Goal: Information Seeking & Learning: Learn about a topic

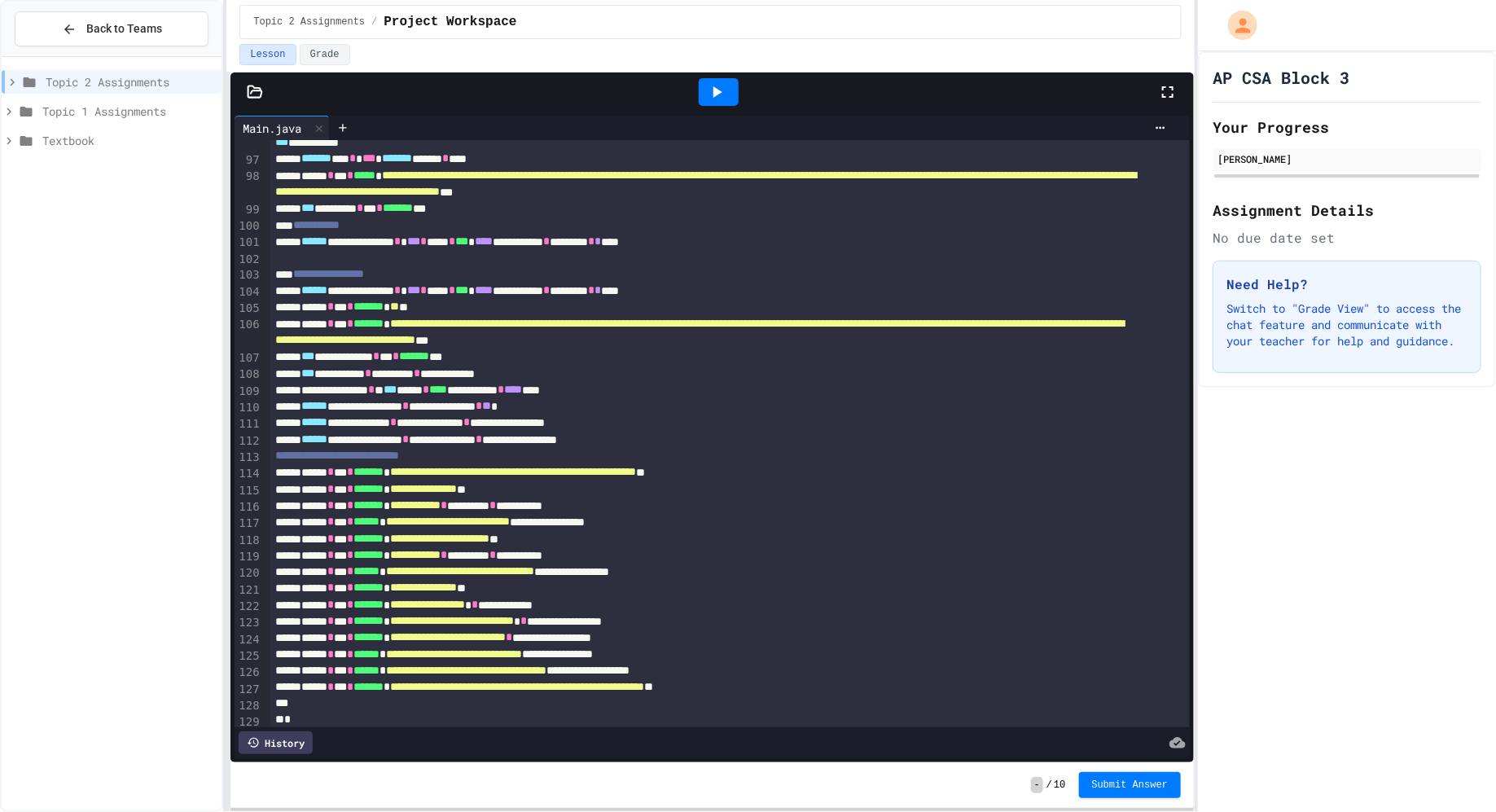
scroll to position [1720, 0]
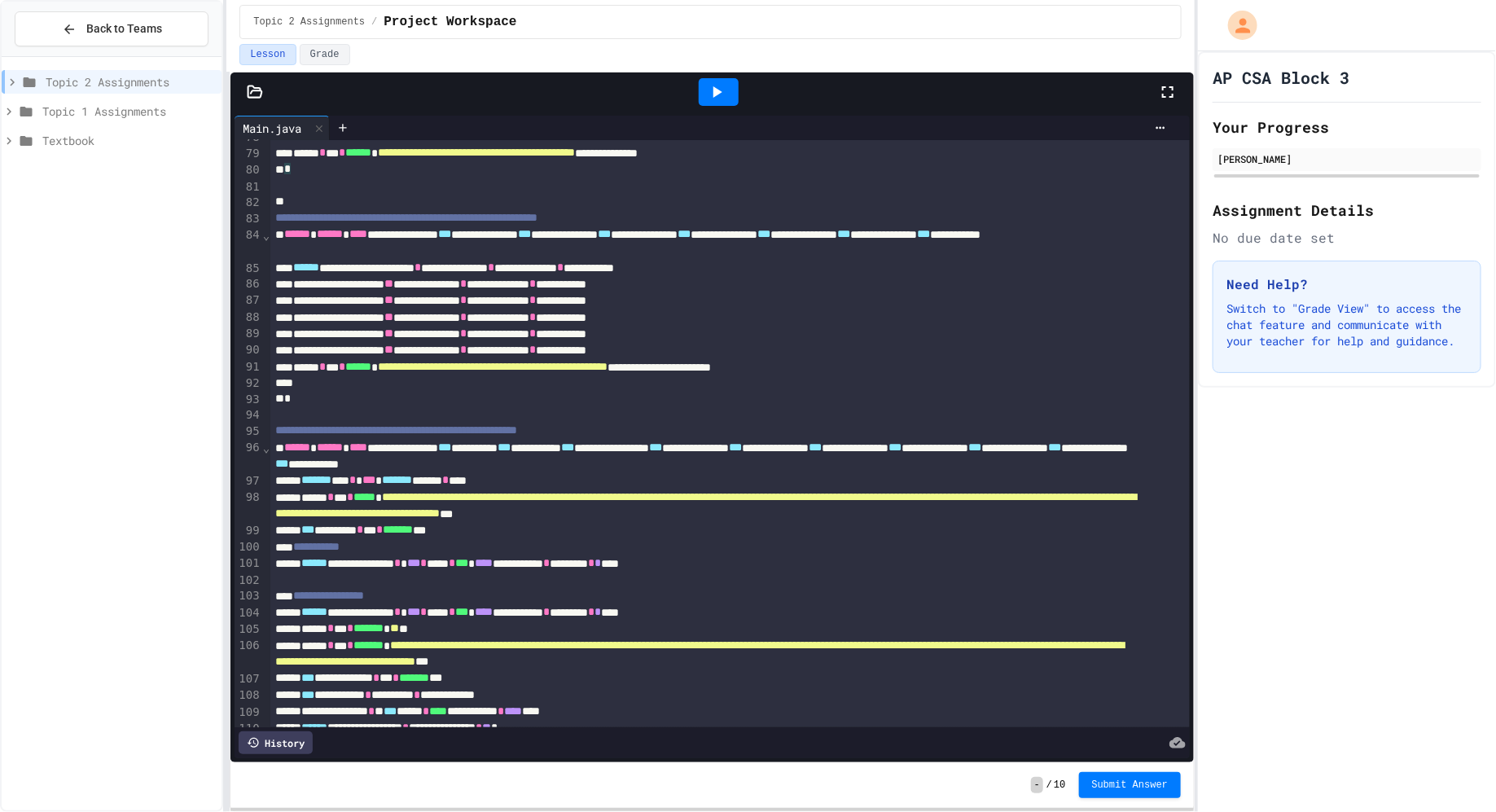
click at [626, 247] on div "**********" at bounding box center [708, 243] width 875 height 34
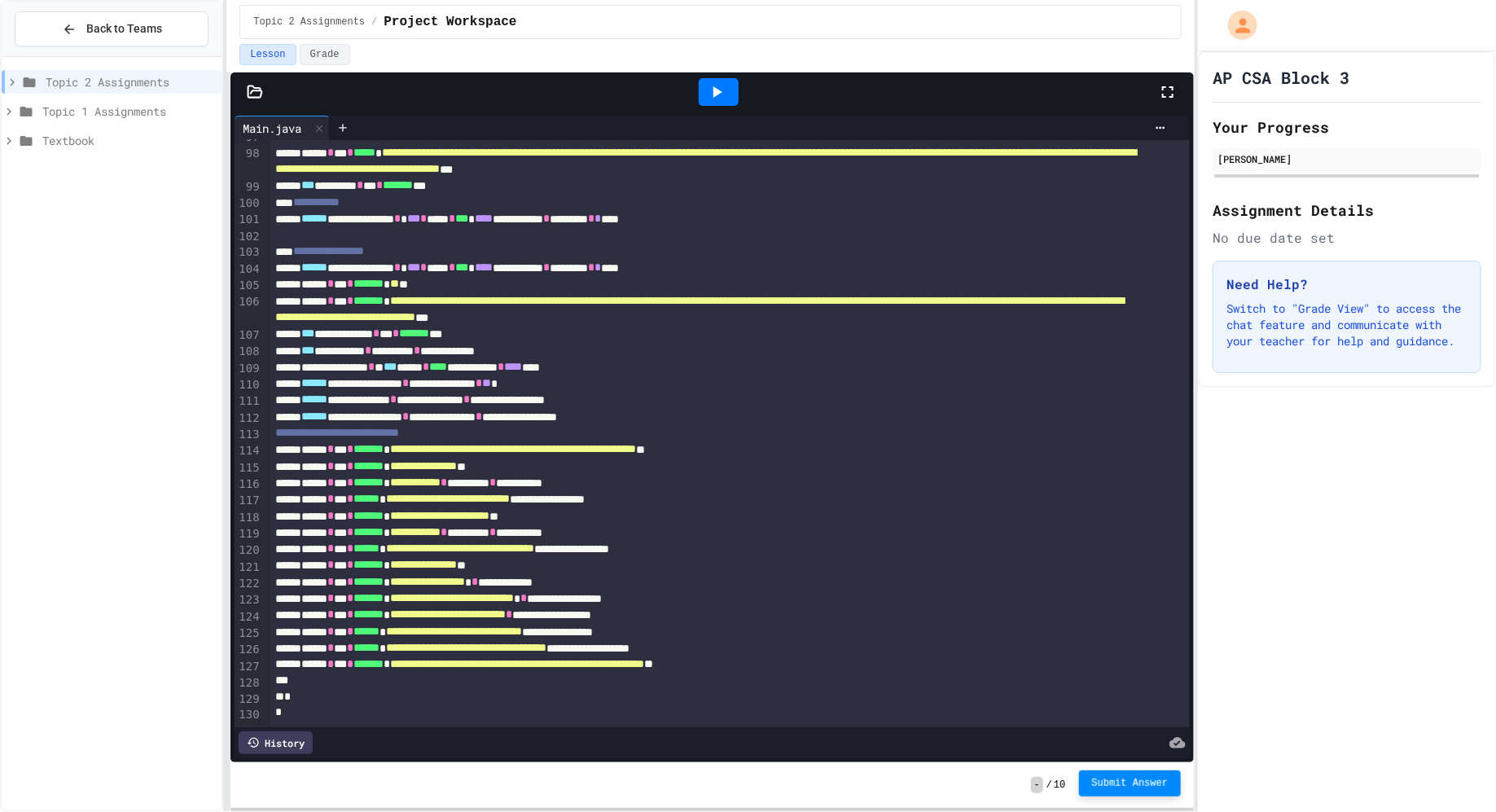
click at [1131, 790] on button "Submit Answer" at bounding box center [1130, 784] width 103 height 26
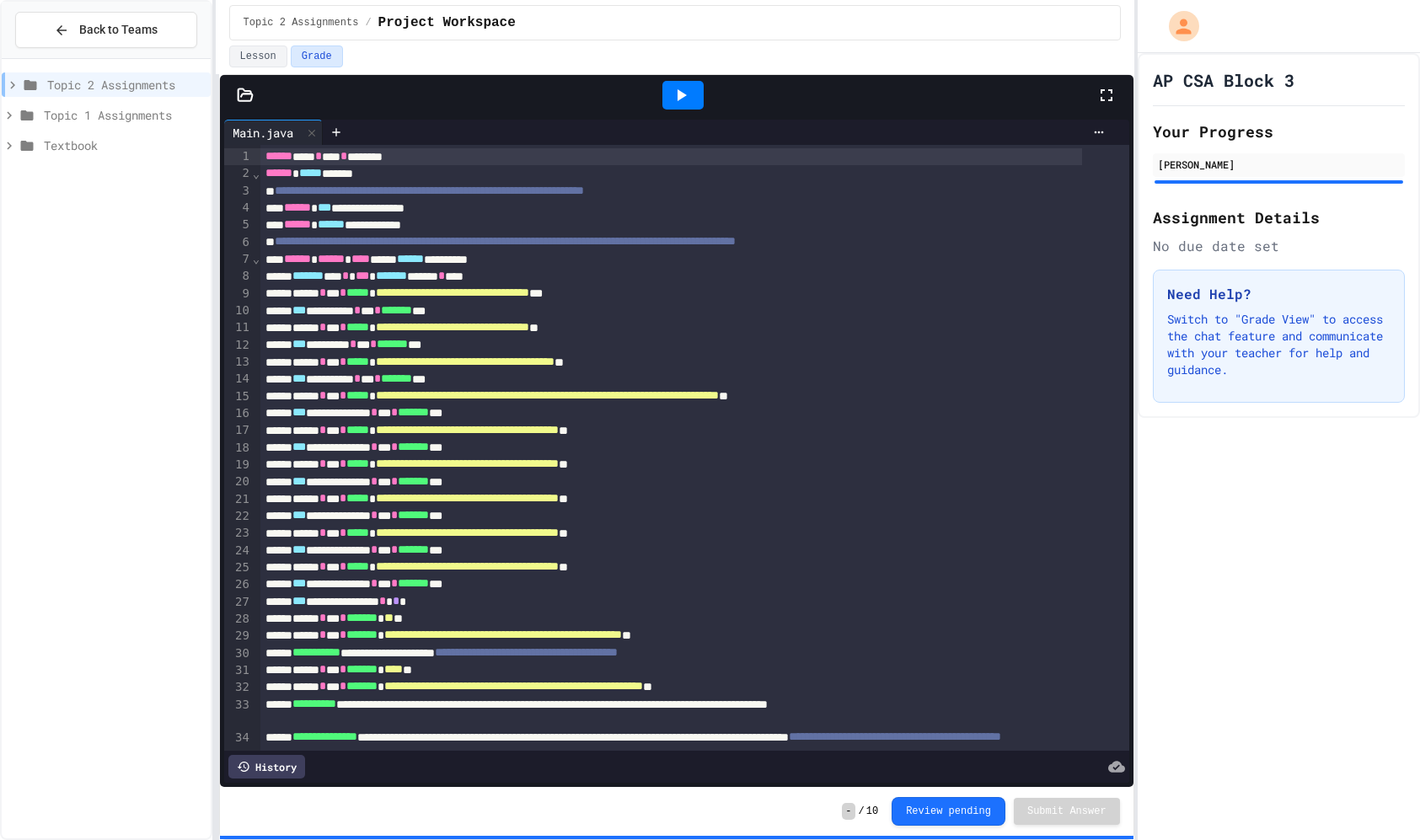
click at [87, 129] on div "Topic 1 Assignments" at bounding box center [106, 118] width 209 height 30
click at [87, 117] on span "Topic 1 Assignments" at bounding box center [123, 115] width 160 height 18
click at [91, 153] on div "My First Program" at bounding box center [106, 144] width 209 height 24
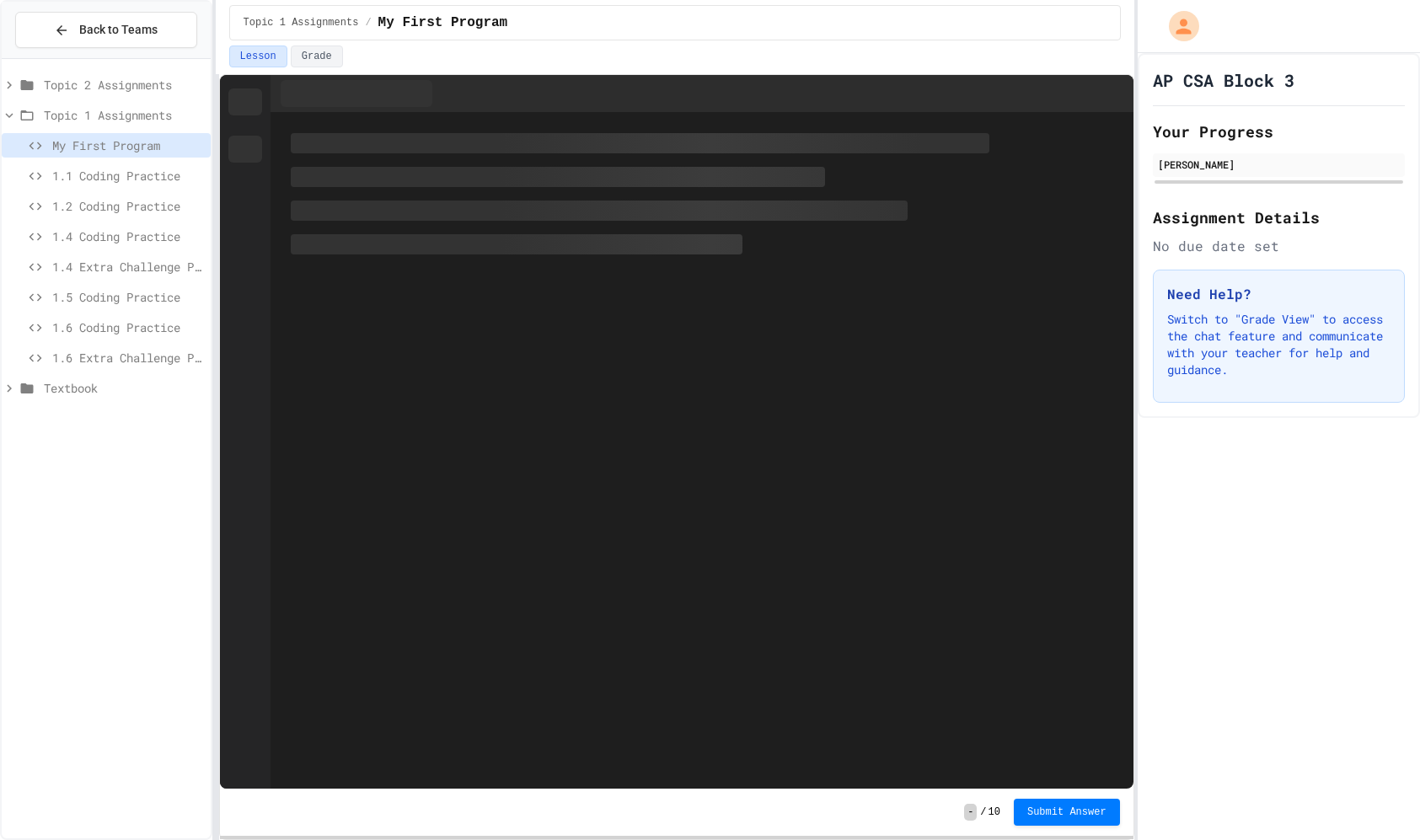
click at [82, 169] on span "1.1 Coding Practice" at bounding box center [128, 176] width 152 height 18
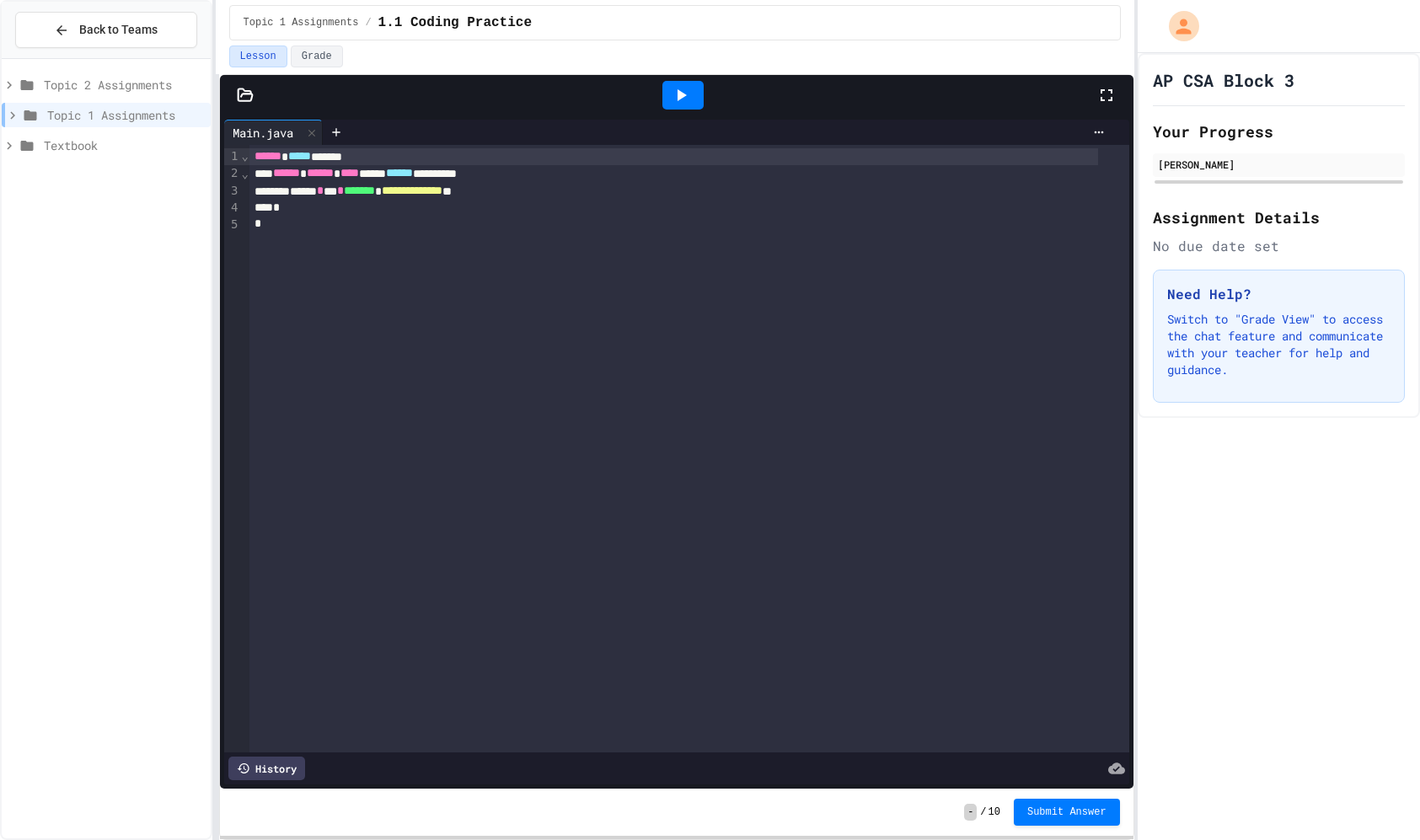
click at [70, 80] on span "Topic 2 Assignments" at bounding box center [123, 85] width 160 height 18
